Goal: Navigation & Orientation: Understand site structure

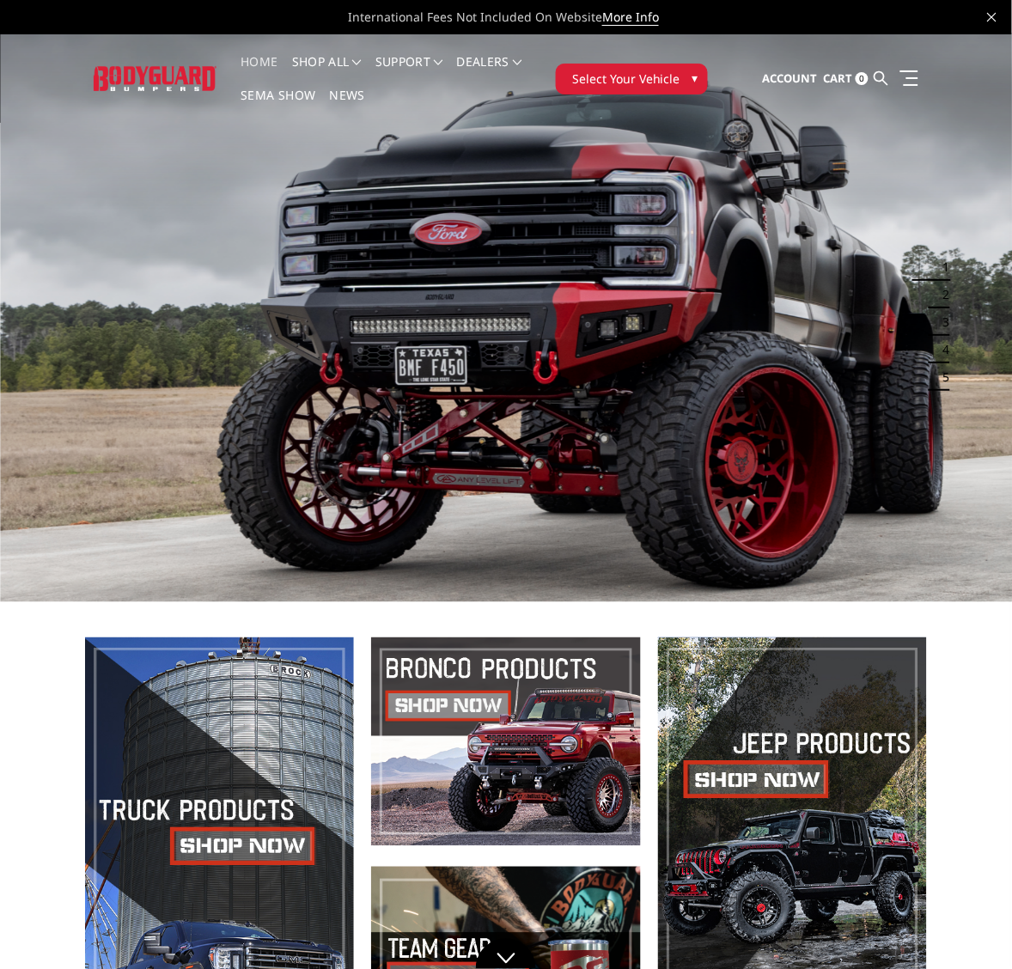
click at [625, 76] on span "Select Your Vehicle" at bounding box center [626, 79] width 108 height 18
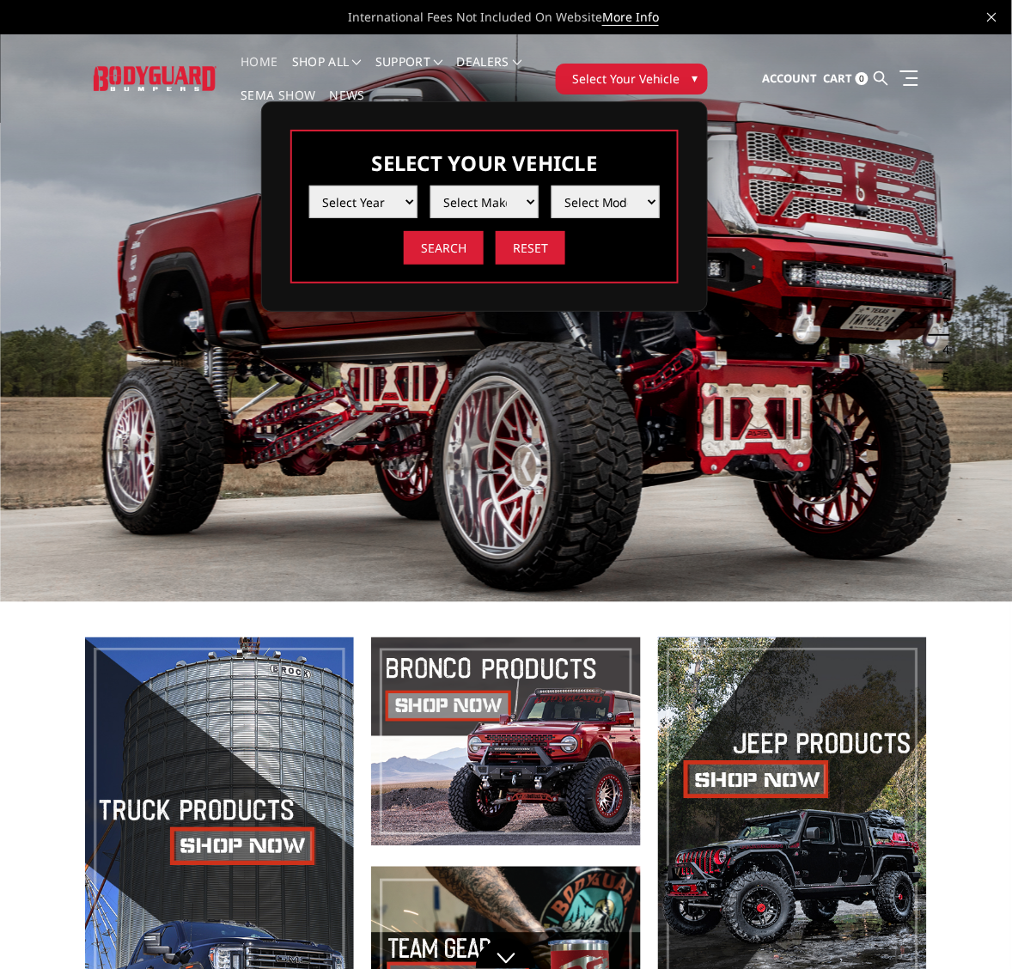
click at [404, 199] on select "Select Year 2025 2024 2023 2022 2021 2020 2019 2018 2017 2016 2015 2014 2013 20…" at bounding box center [363, 202] width 108 height 33
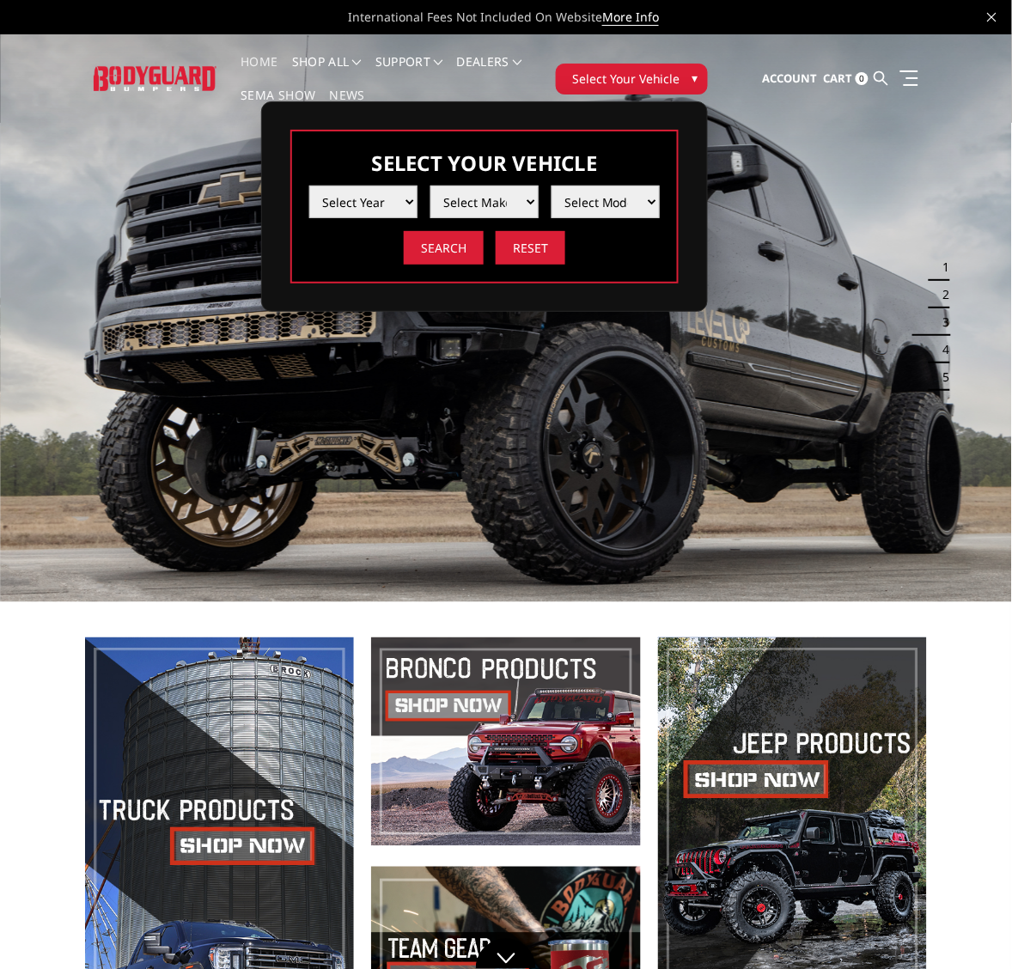
select select "yr_2025"
click at [309, 186] on select "Select Year 2025 2024 2023 2022 2021 2020 2019 2018 2017 2016 2015 2014 2013 20…" at bounding box center [363, 202] width 108 height 33
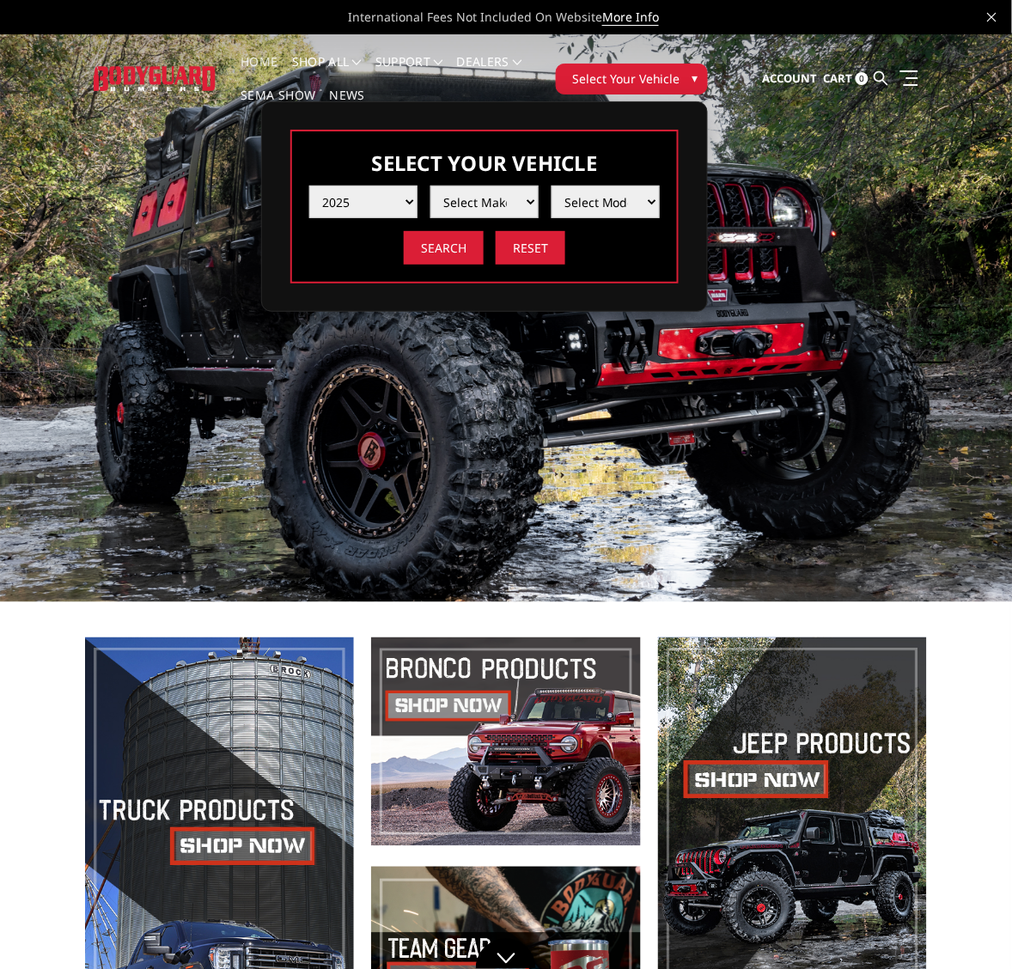
click at [527, 204] on select "Select Make Chevrolet Ford GMC Ram Toyota" at bounding box center [484, 202] width 108 height 33
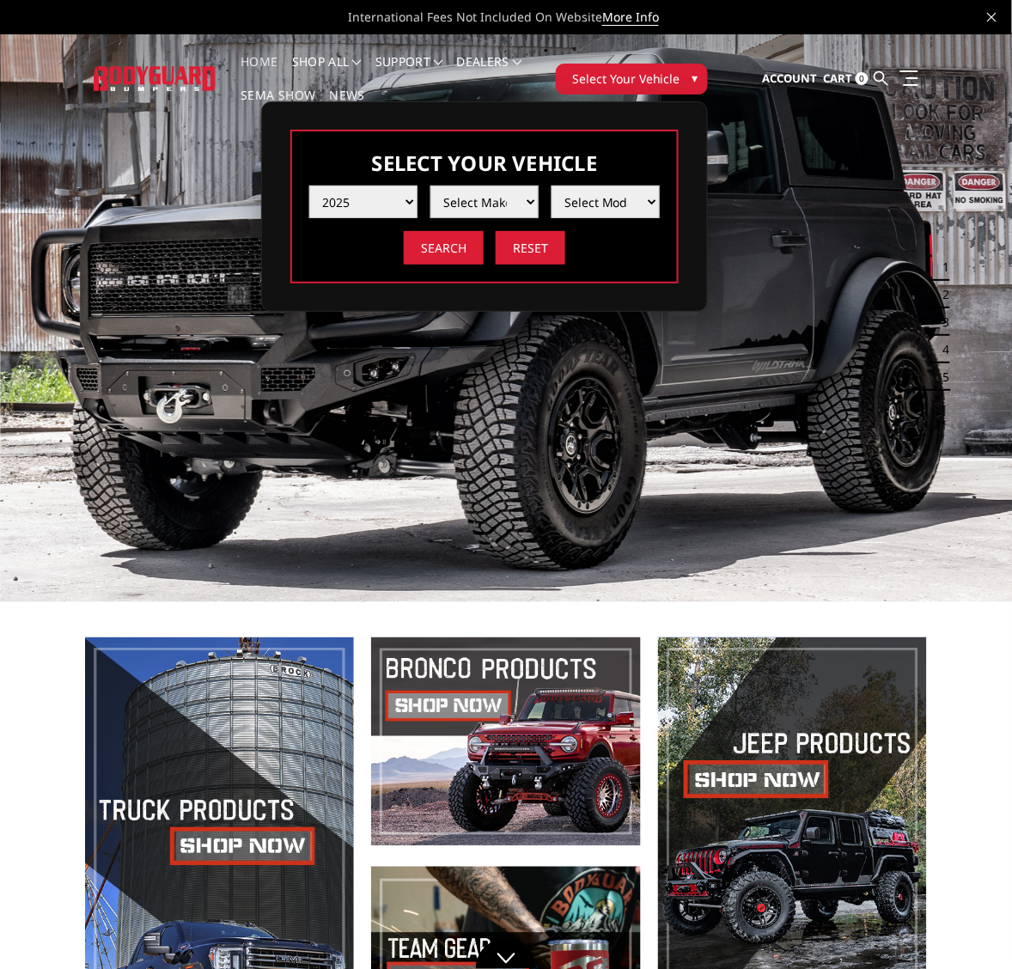
select select "mk_toyota"
click at [430, 186] on select "Select Make Chevrolet Ford GMC Ram Toyota" at bounding box center [484, 202] width 108 height 33
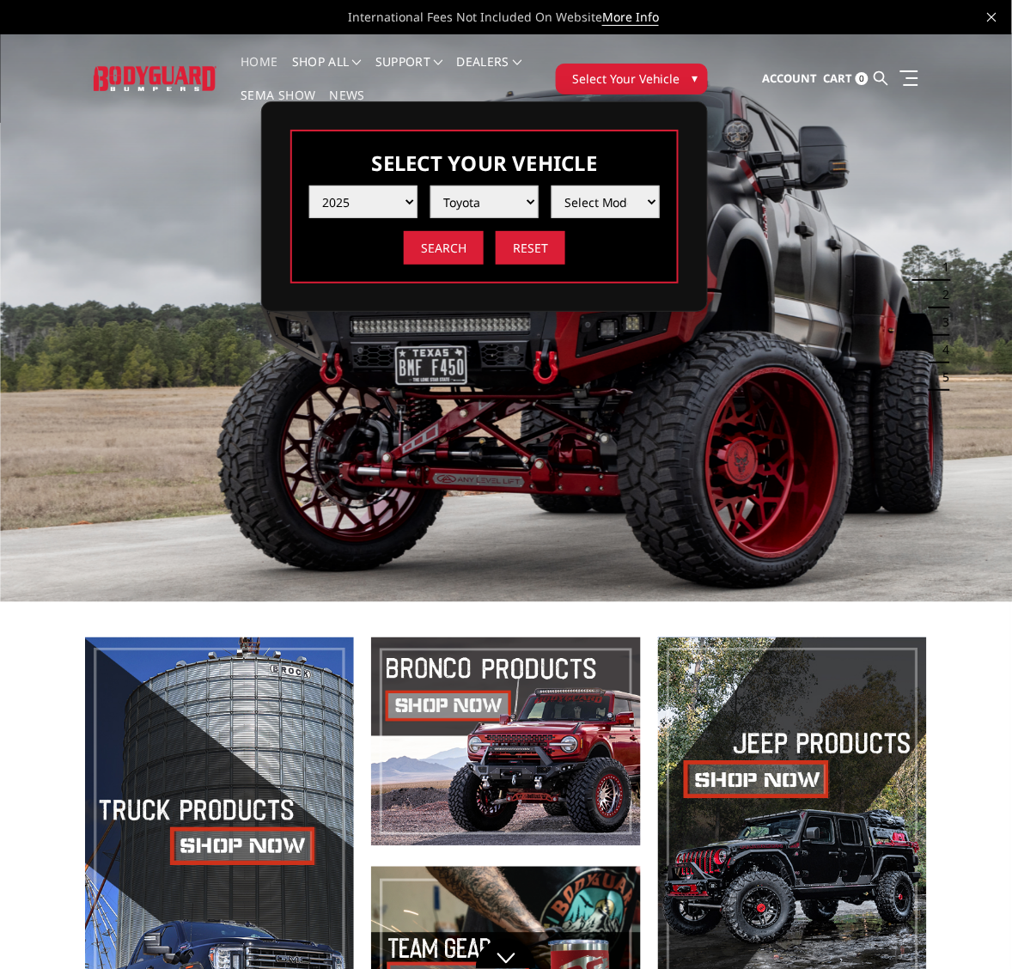
click at [528, 199] on select "Select Make Chevrolet Ford GMC Ram Toyota" at bounding box center [484, 202] width 108 height 33
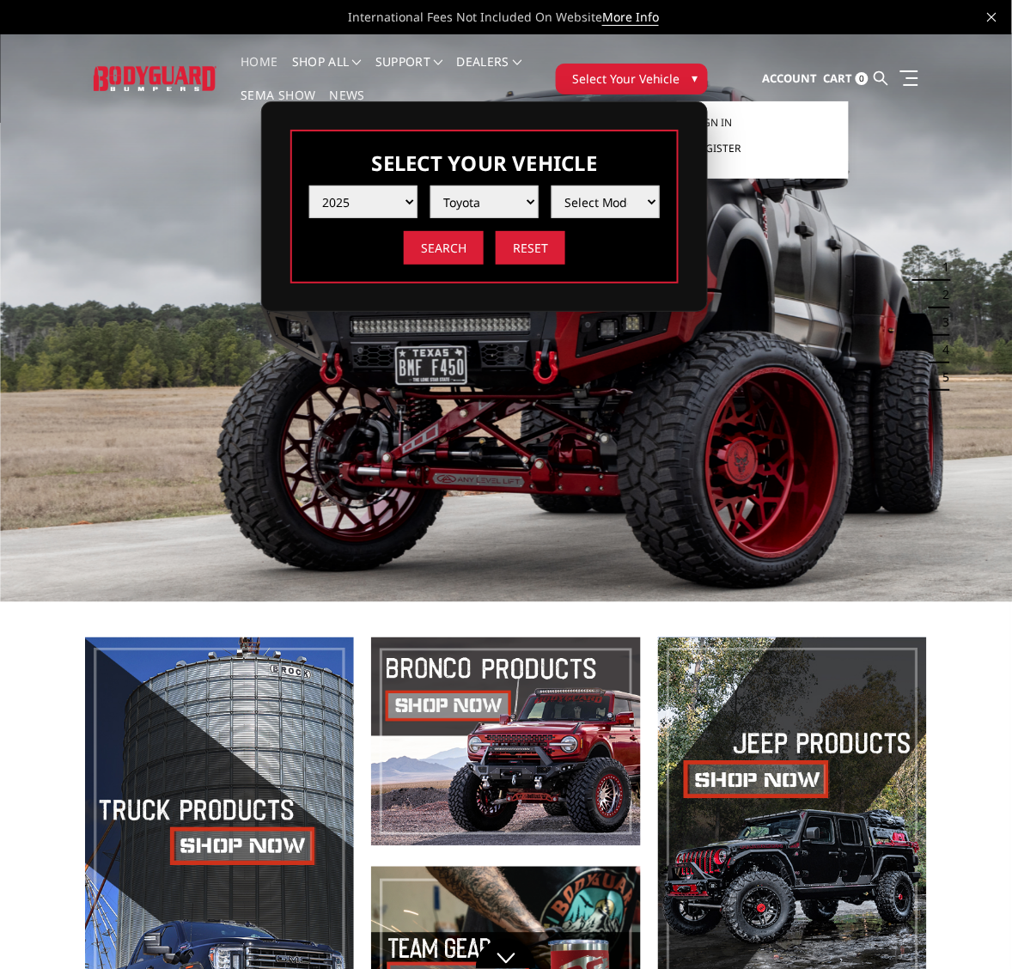
drag, startPoint x: 818, startPoint y: 159, endPoint x: 827, endPoint y: 161, distance: 9.8
click at [818, 159] on link "Register" at bounding box center [762, 149] width 137 height 26
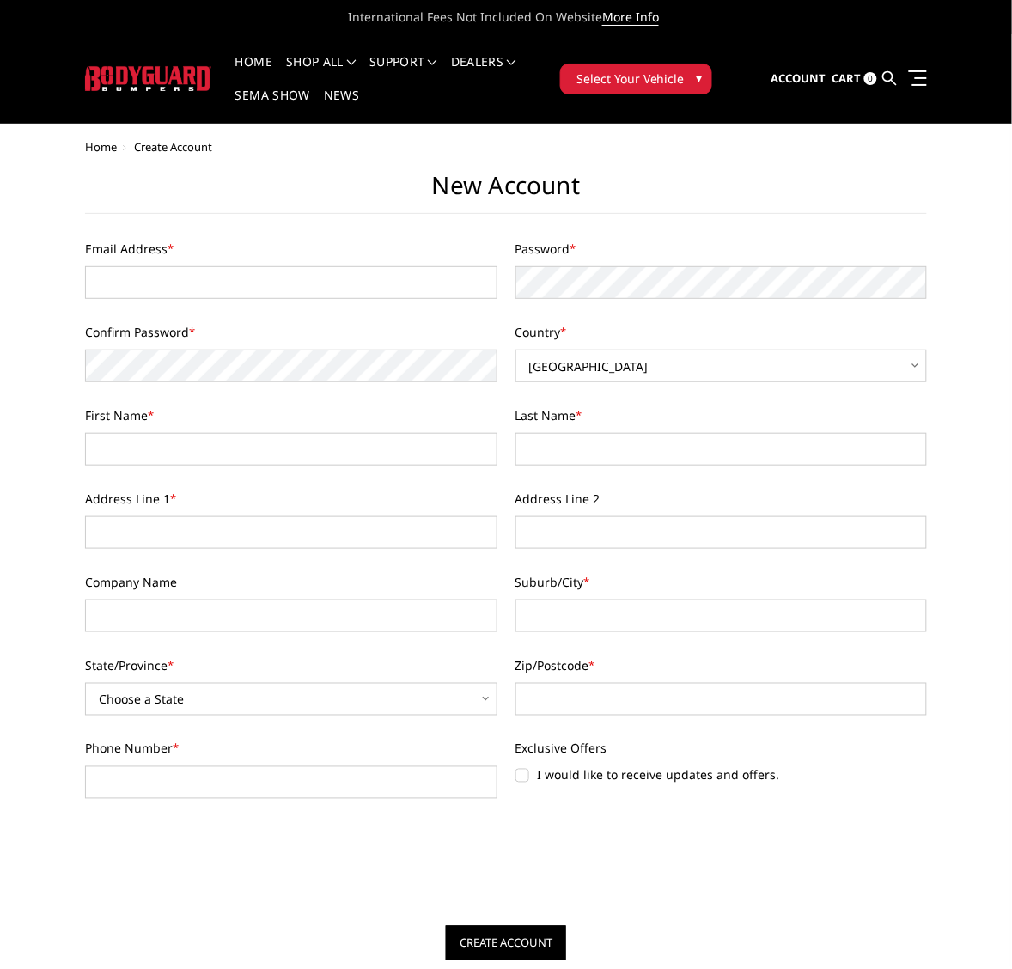
click at [994, 13] on icon at bounding box center [992, 17] width 9 height 9
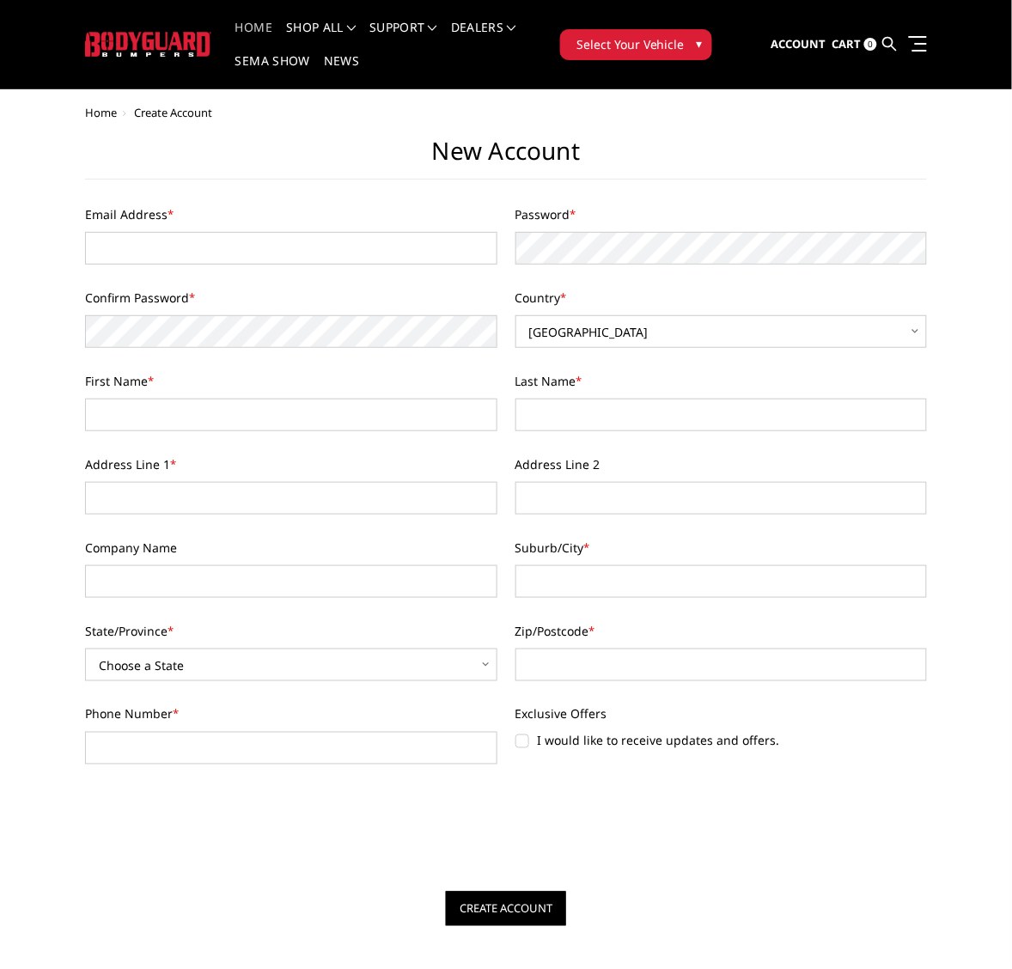
click at [249, 26] on link "Home" at bounding box center [253, 38] width 37 height 34
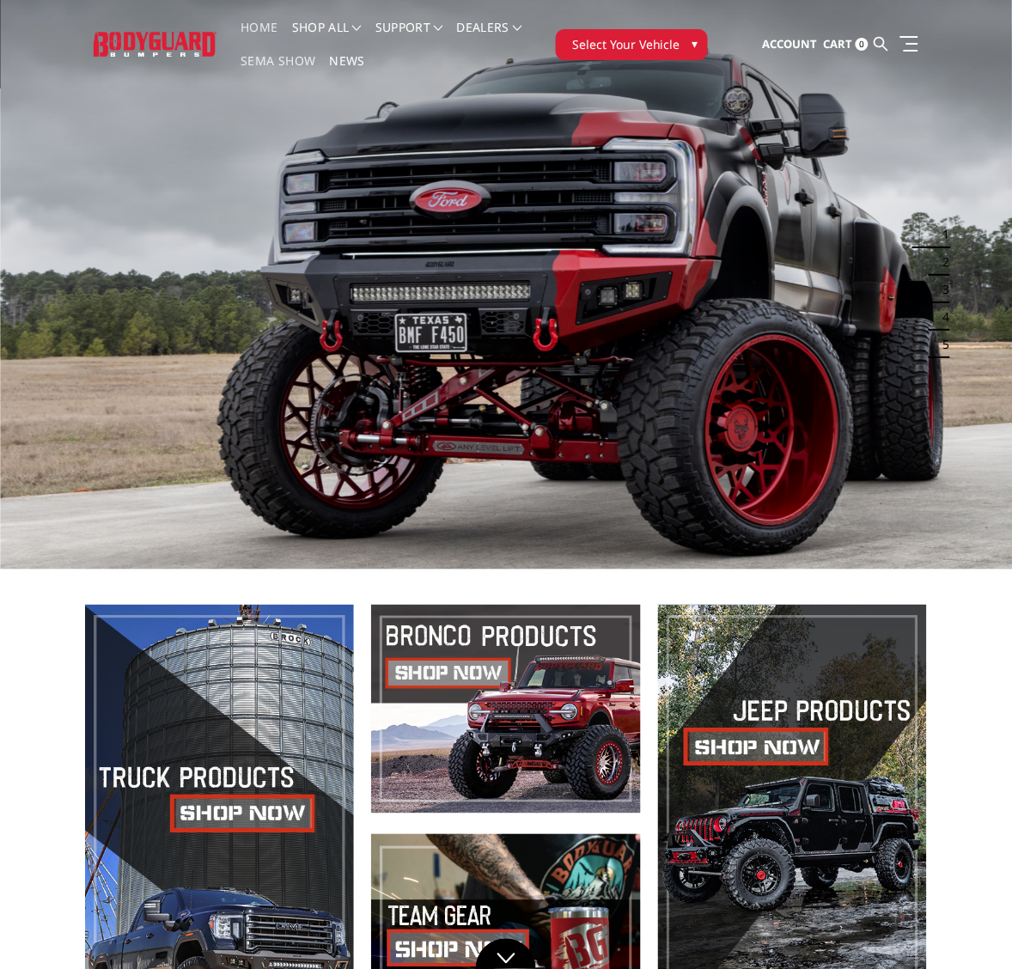
click at [269, 58] on link "SEMA Show" at bounding box center [278, 72] width 75 height 34
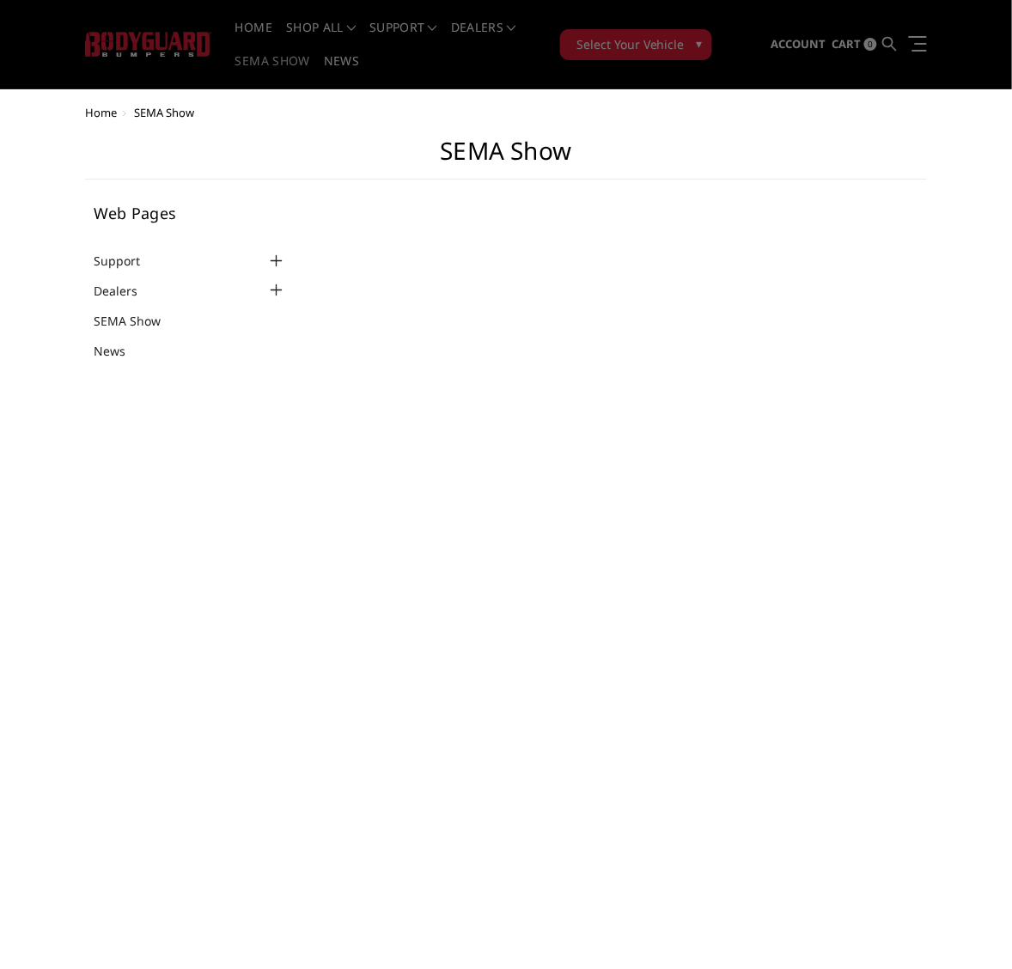
select select "US"
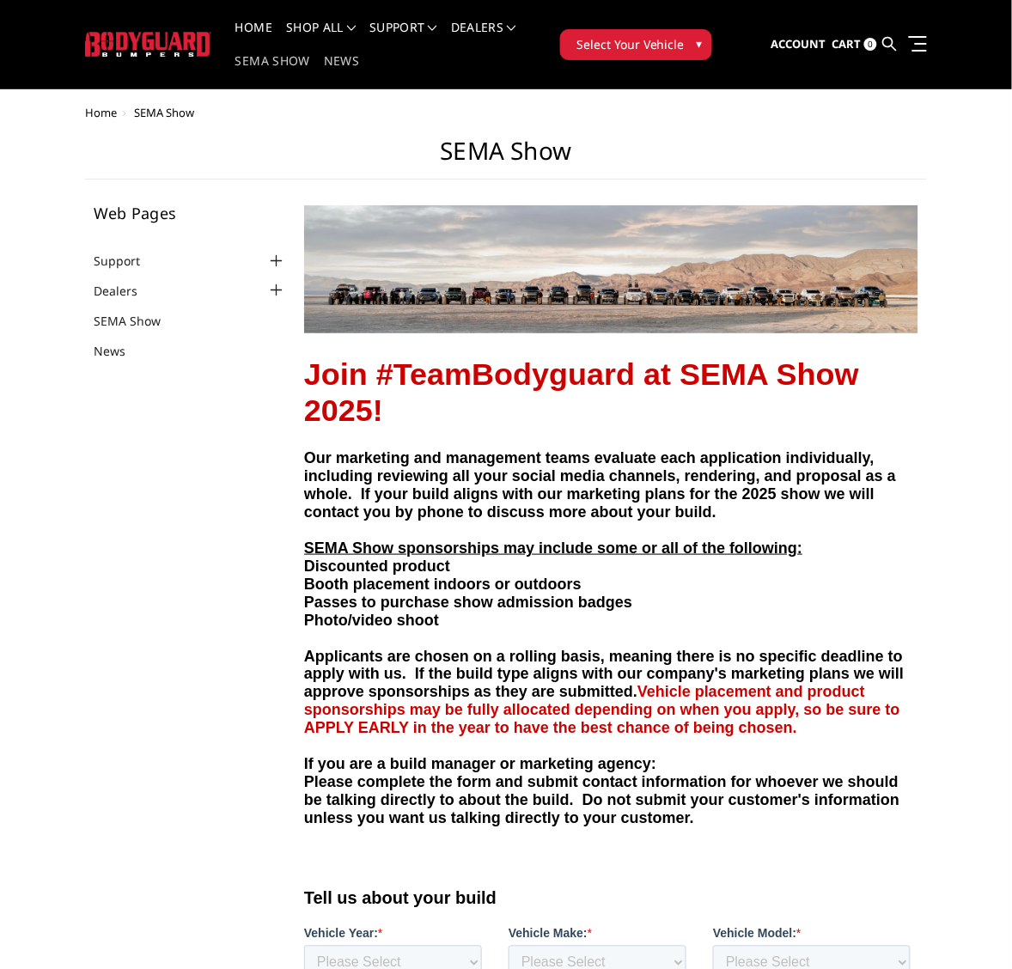
click at [342, 57] on link "News" at bounding box center [341, 72] width 35 height 34
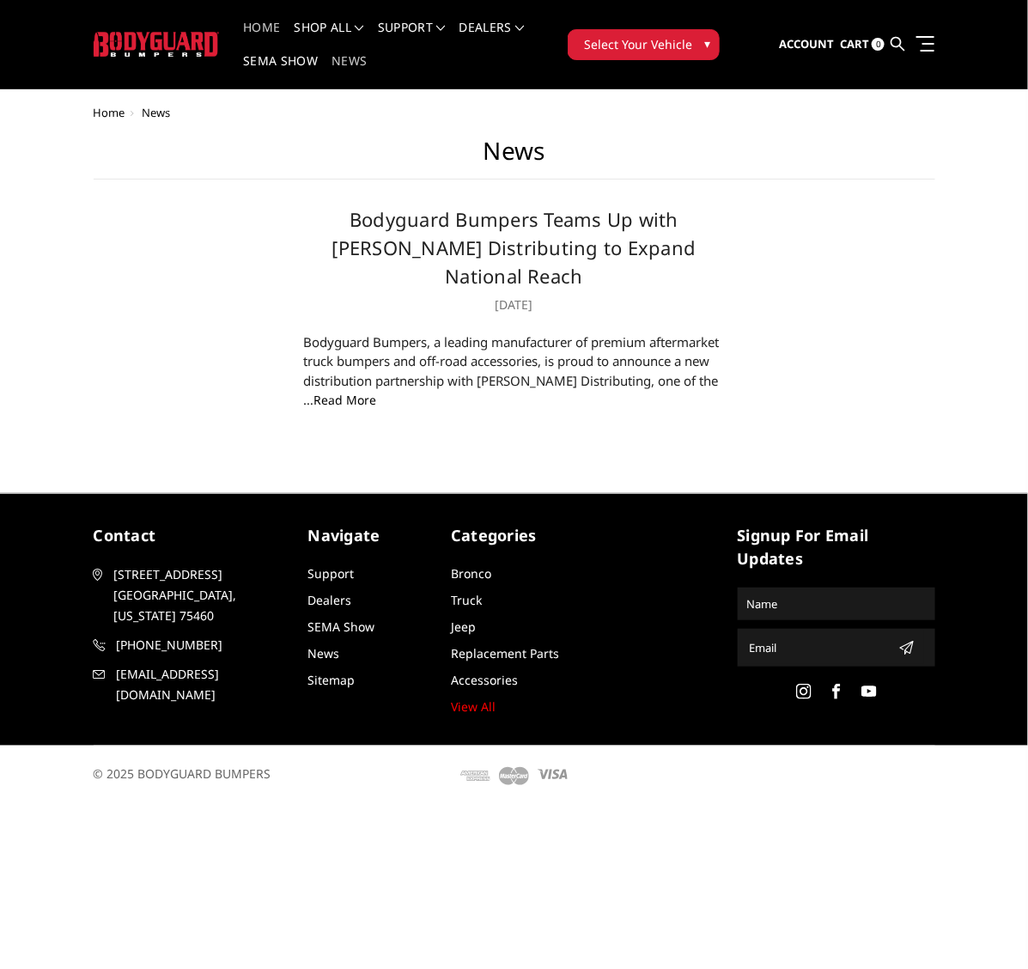
click at [262, 28] on link "Home" at bounding box center [261, 38] width 37 height 34
